Goal: Task Accomplishment & Management: Use online tool/utility

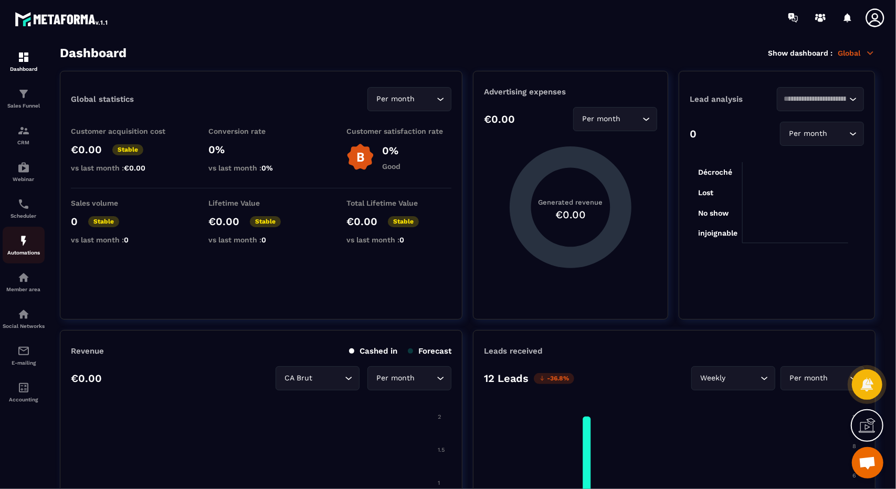
scroll to position [169, 0]
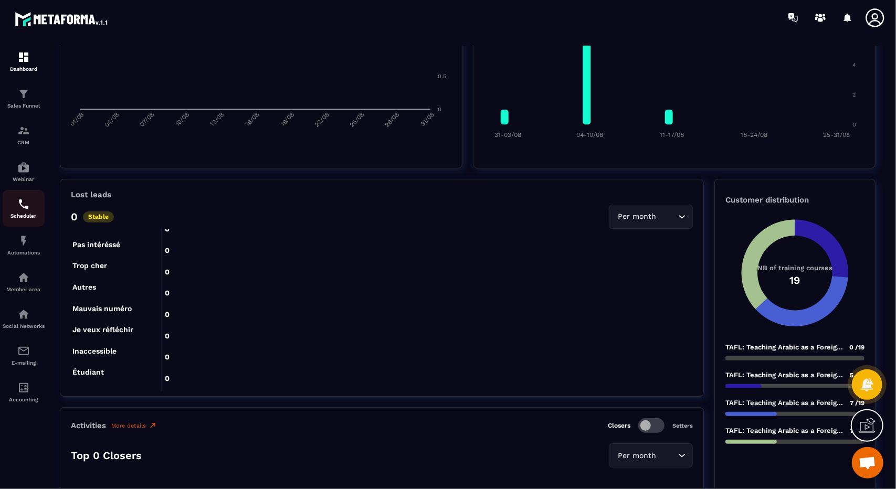
click at [29, 219] on p "Scheduler" at bounding box center [24, 216] width 42 height 6
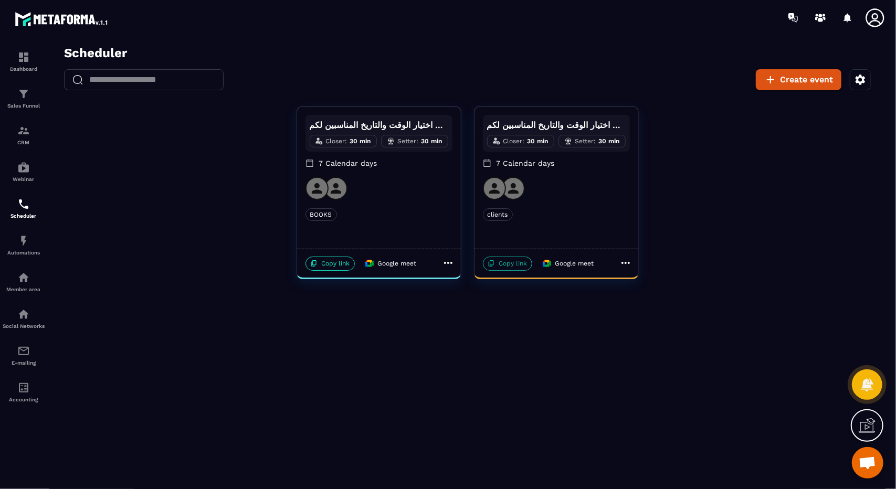
click at [520, 266] on p "Copy link" at bounding box center [507, 263] width 49 height 14
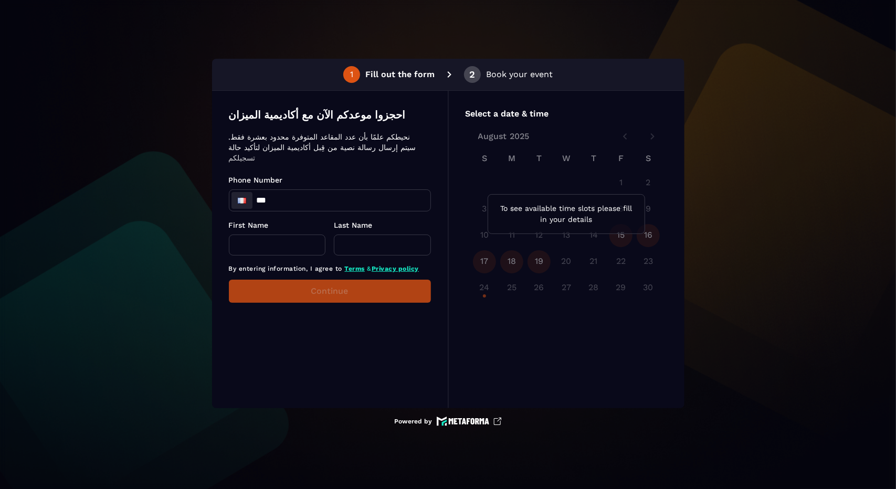
click at [391, 194] on input "***" at bounding box center [329, 200] width 201 height 21
